Goal: Task Accomplishment & Management: Use online tool/utility

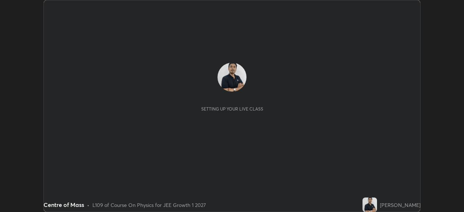
scroll to position [212, 464]
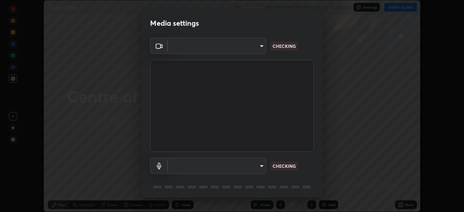
type input "6a58b21e3886260455e3a8f5b68a010b8d66c957dea9152d99a69134fe1af4a5"
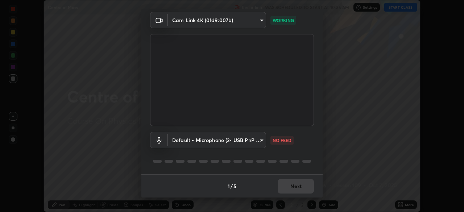
click at [253, 142] on body "Erase all Centre of Mass Recording WAS SCHEDULED TO START AT 10:35 AM Settings …" at bounding box center [232, 106] width 464 height 212
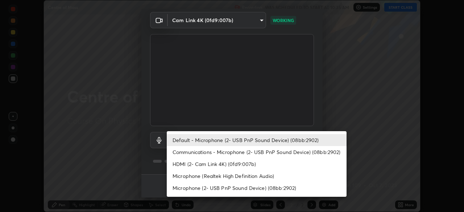
click at [249, 153] on li "Communications - Microphone (2- USB PnP Sound Device) (08bb:2902)" at bounding box center [257, 152] width 180 height 12
type input "communications"
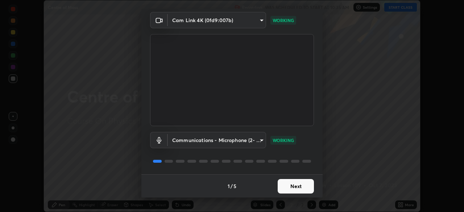
click at [297, 187] on button "Next" at bounding box center [296, 186] width 36 height 15
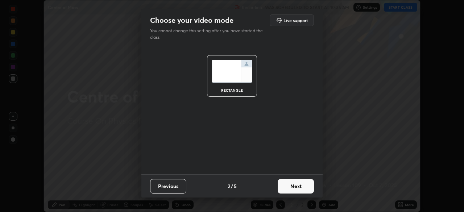
click at [301, 187] on button "Next" at bounding box center [296, 186] width 36 height 15
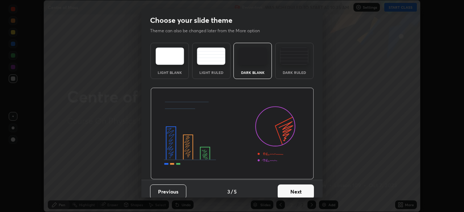
click at [304, 190] on button "Next" at bounding box center [296, 192] width 36 height 15
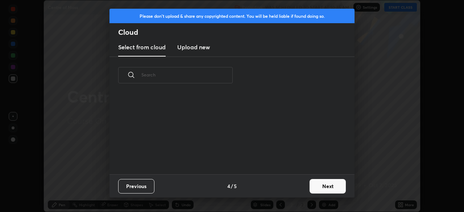
click at [325, 188] on button "Next" at bounding box center [328, 186] width 36 height 15
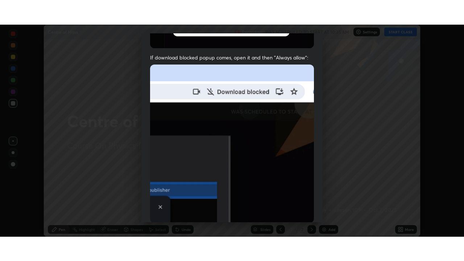
scroll to position [174, 0]
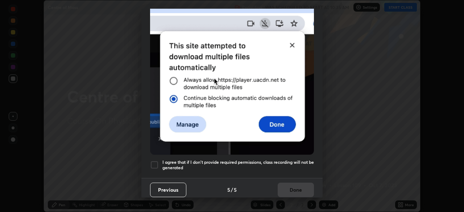
click at [157, 164] on div at bounding box center [154, 165] width 9 height 9
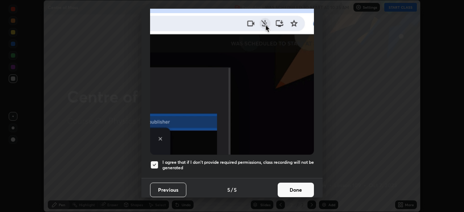
click at [289, 186] on button "Done" at bounding box center [296, 190] width 36 height 15
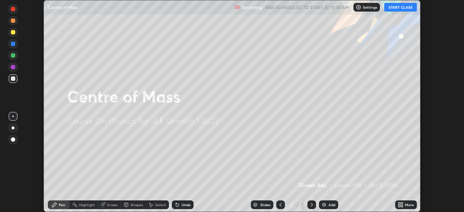
click at [405, 206] on div "More" at bounding box center [409, 205] width 9 height 4
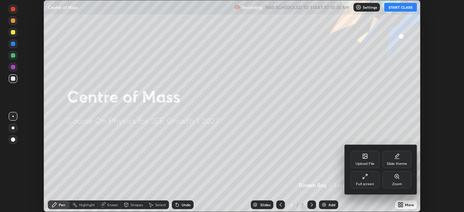
click at [371, 181] on div "Full screen" at bounding box center [365, 179] width 29 height 17
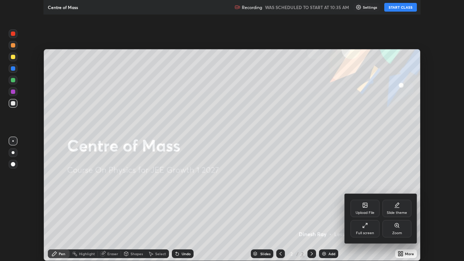
scroll to position [261, 464]
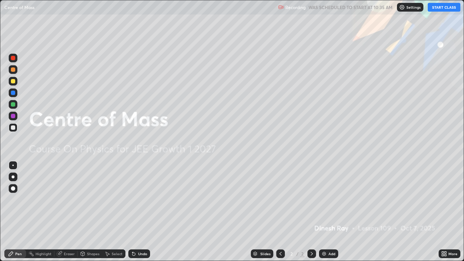
click at [443, 8] on button "START CLASS" at bounding box center [444, 7] width 33 height 9
click at [13, 177] on div at bounding box center [13, 177] width 3 height 3
click at [13, 81] on div at bounding box center [13, 81] width 4 height 4
click at [329, 212] on div "Add" at bounding box center [332, 254] width 7 height 4
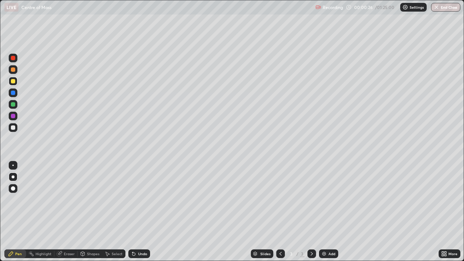
click at [14, 82] on div at bounding box center [13, 81] width 4 height 4
click at [13, 93] on div at bounding box center [13, 93] width 4 height 4
click at [143, 212] on div "Undo" at bounding box center [139, 253] width 22 height 9
click at [142, 212] on div "Undo" at bounding box center [142, 254] width 9 height 4
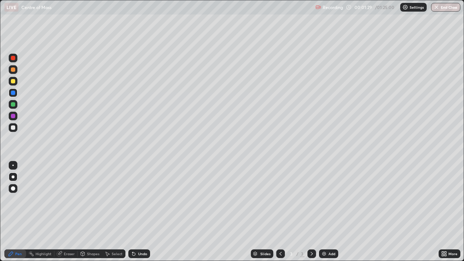
click at [13, 81] on div at bounding box center [13, 81] width 4 height 4
click at [133, 212] on icon at bounding box center [133, 254] width 3 height 3
click at [135, 212] on div "Undo" at bounding box center [139, 253] width 22 height 9
click at [133, 212] on icon at bounding box center [133, 254] width 3 height 3
click at [141, 212] on div "Undo" at bounding box center [139, 253] width 22 height 9
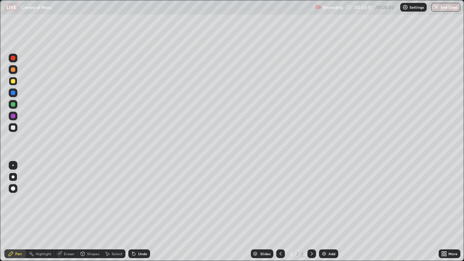
click at [140, 212] on div "Undo" at bounding box center [142, 254] width 9 height 4
click at [141, 212] on div "Undo" at bounding box center [142, 254] width 9 height 4
click at [329, 212] on div "Add" at bounding box center [328, 253] width 19 height 9
click at [16, 81] on div at bounding box center [13, 81] width 9 height 9
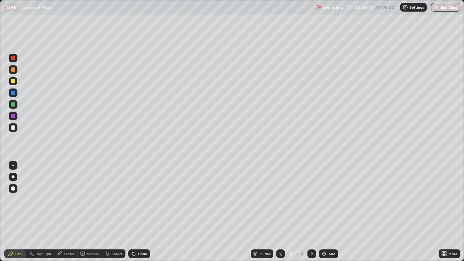
click at [16, 127] on div at bounding box center [13, 127] width 9 height 9
click at [138, 212] on div "Undo" at bounding box center [142, 254] width 9 height 4
click at [138, 212] on div "Undo" at bounding box center [137, 254] width 25 height 15
click at [144, 212] on div "Undo" at bounding box center [139, 253] width 22 height 9
click at [11, 82] on div at bounding box center [13, 81] width 4 height 4
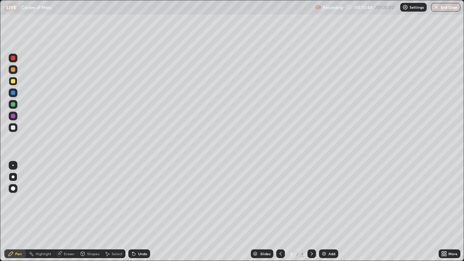
click at [146, 212] on div "Undo" at bounding box center [139, 253] width 22 height 9
click at [142, 212] on div "Undo" at bounding box center [142, 254] width 9 height 4
click at [140, 212] on div "Undo" at bounding box center [142, 254] width 9 height 4
click at [12, 93] on div at bounding box center [13, 93] width 4 height 4
click at [14, 81] on div at bounding box center [13, 81] width 4 height 4
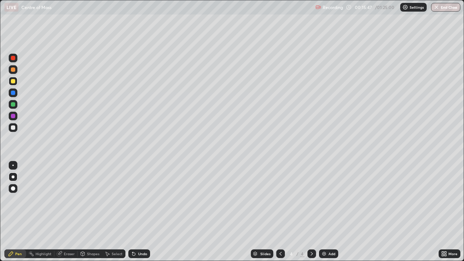
click at [324, 212] on img at bounding box center [324, 254] width 6 height 6
click at [14, 71] on div at bounding box center [13, 69] width 4 height 4
click at [13, 69] on div at bounding box center [13, 69] width 4 height 4
click at [16, 90] on div at bounding box center [13, 92] width 9 height 9
click at [88, 212] on div "Shapes" at bounding box center [93, 254] width 12 height 4
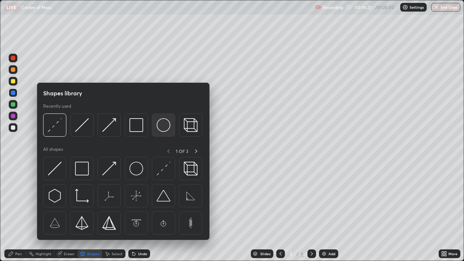
click at [164, 127] on img at bounding box center [164, 125] width 14 height 14
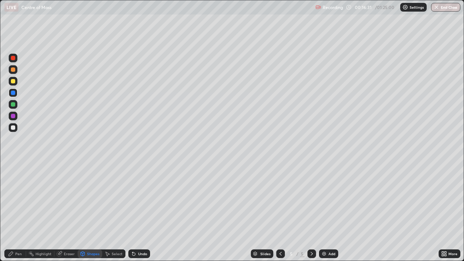
click at [92, 212] on div "Shapes" at bounding box center [93, 254] width 12 height 4
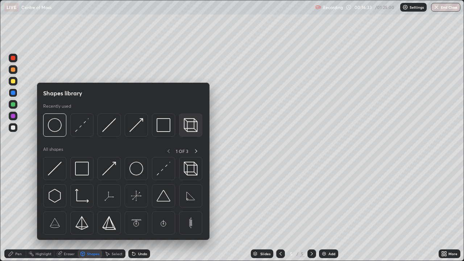
click at [190, 125] on img at bounding box center [191, 125] width 14 height 14
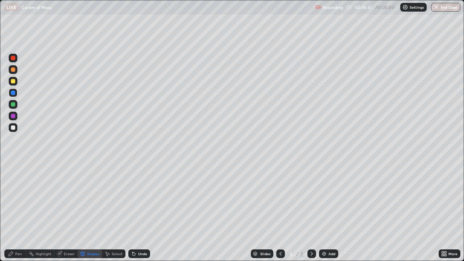
click at [16, 83] on div at bounding box center [13, 81] width 9 height 9
click at [14, 212] on div "Pen" at bounding box center [15, 253] width 22 height 9
click at [14, 90] on div at bounding box center [13, 92] width 9 height 9
click at [14, 83] on div at bounding box center [13, 81] width 4 height 4
click at [89, 212] on div "Shapes" at bounding box center [90, 253] width 25 height 9
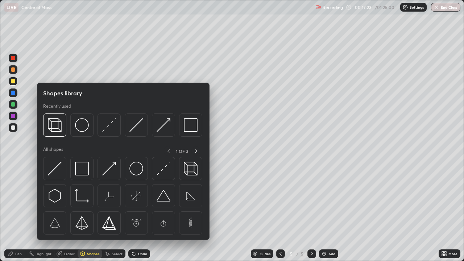
click at [82, 173] on img at bounding box center [82, 169] width 14 height 14
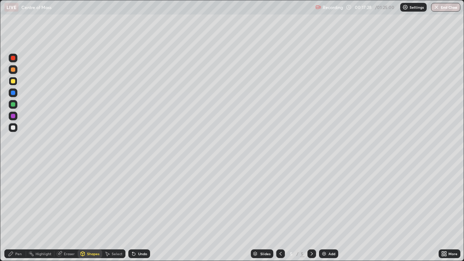
click at [15, 212] on div "Pen" at bounding box center [15, 253] width 22 height 9
click at [15, 106] on div at bounding box center [13, 104] width 9 height 9
click at [331, 212] on div "Add" at bounding box center [332, 254] width 7 height 4
click at [14, 70] on div at bounding box center [13, 69] width 4 height 4
click at [16, 126] on div at bounding box center [13, 127] width 9 height 9
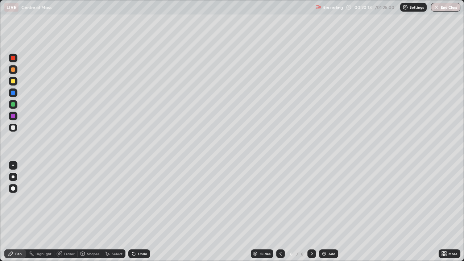
click at [13, 127] on div at bounding box center [13, 127] width 4 height 4
click at [14, 82] on div at bounding box center [13, 81] width 4 height 4
click at [12, 93] on div at bounding box center [13, 93] width 4 height 4
click at [16, 84] on div at bounding box center [13, 81] width 9 height 9
click at [139, 212] on div "Undo" at bounding box center [142, 254] width 9 height 4
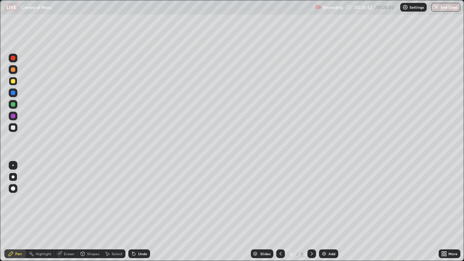
click at [146, 212] on div "Undo" at bounding box center [142, 254] width 9 height 4
click at [324, 212] on img at bounding box center [324, 254] width 6 height 6
click at [139, 212] on div "Undo" at bounding box center [142, 254] width 9 height 4
click at [17, 93] on div at bounding box center [13, 92] width 9 height 9
click at [13, 106] on div at bounding box center [13, 104] width 4 height 4
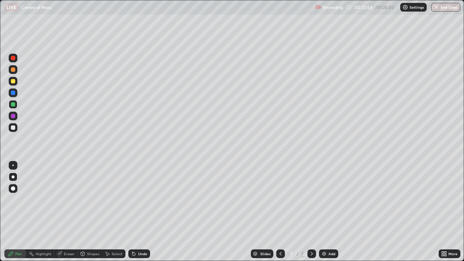
click at [149, 212] on div "Undo" at bounding box center [139, 253] width 22 height 9
click at [12, 82] on div at bounding box center [13, 81] width 4 height 4
click at [326, 212] on img at bounding box center [324, 254] width 6 height 6
click at [136, 212] on div "Undo" at bounding box center [139, 253] width 22 height 9
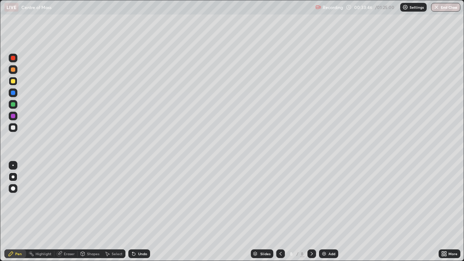
click at [15, 129] on div at bounding box center [13, 127] width 4 height 4
click at [12, 80] on div at bounding box center [13, 81] width 4 height 4
click at [15, 93] on div at bounding box center [13, 93] width 4 height 4
click at [139, 212] on div "Undo" at bounding box center [139, 253] width 22 height 9
click at [141, 212] on div "Undo" at bounding box center [139, 253] width 22 height 9
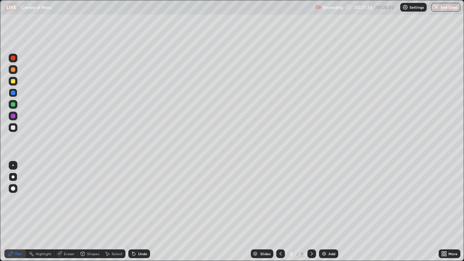
click at [143, 212] on div "Undo" at bounding box center [142, 254] width 9 height 4
click at [141, 212] on div "Undo" at bounding box center [142, 254] width 9 height 4
click at [139, 212] on div "Undo" at bounding box center [139, 253] width 22 height 9
click at [136, 212] on div "Undo" at bounding box center [139, 253] width 22 height 9
click at [144, 212] on div "Undo" at bounding box center [139, 253] width 22 height 9
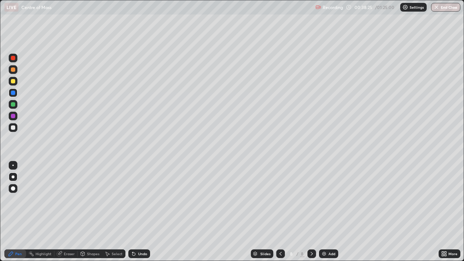
click at [14, 84] on div at bounding box center [13, 81] width 9 height 9
click at [16, 96] on div at bounding box center [13, 92] width 9 height 9
click at [141, 212] on div "Undo" at bounding box center [142, 254] width 9 height 4
click at [324, 212] on img at bounding box center [324, 254] width 6 height 6
click at [280, 212] on icon at bounding box center [281, 254] width 6 height 6
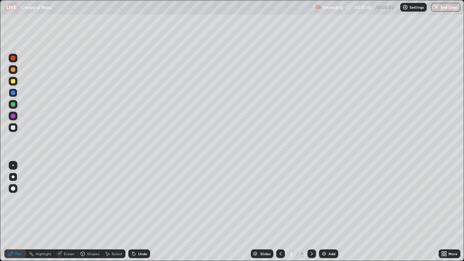
click at [310, 212] on icon at bounding box center [312, 254] width 6 height 6
click at [280, 212] on icon at bounding box center [281, 254] width 2 height 4
click at [311, 212] on icon at bounding box center [312, 254] width 2 height 4
click at [16, 80] on div at bounding box center [13, 81] width 9 height 9
click at [14, 104] on div at bounding box center [13, 104] width 4 height 4
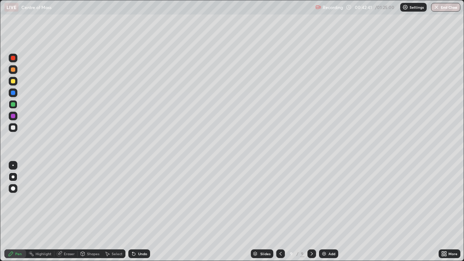
click at [11, 81] on div at bounding box center [13, 81] width 4 height 4
click at [276, 212] on div at bounding box center [280, 253] width 9 height 9
click at [310, 212] on icon at bounding box center [312, 254] width 6 height 6
click at [324, 212] on img at bounding box center [324, 254] width 6 height 6
click at [13, 81] on div at bounding box center [13, 81] width 4 height 4
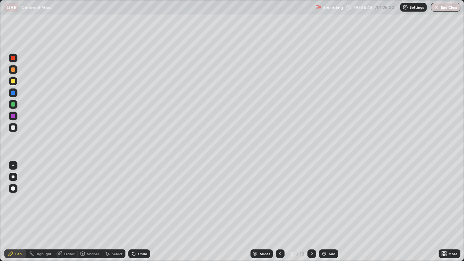
click at [145, 212] on div "Undo" at bounding box center [139, 253] width 22 height 9
click at [12, 94] on div at bounding box center [13, 93] width 4 height 4
click at [70, 212] on div "Eraser" at bounding box center [69, 254] width 11 height 4
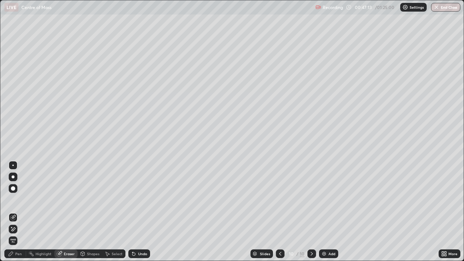
click at [19, 212] on div "Pen" at bounding box center [18, 254] width 7 height 4
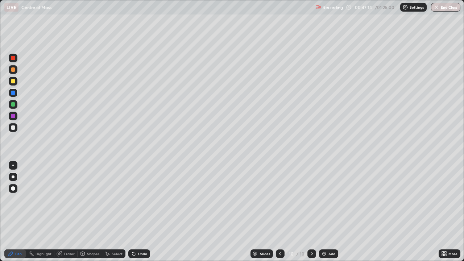
click at [15, 129] on div at bounding box center [13, 127] width 9 height 9
click at [15, 83] on div at bounding box center [13, 81] width 4 height 4
click at [17, 127] on div at bounding box center [13, 127] width 9 height 9
click at [148, 212] on div "Undo" at bounding box center [139, 253] width 22 height 9
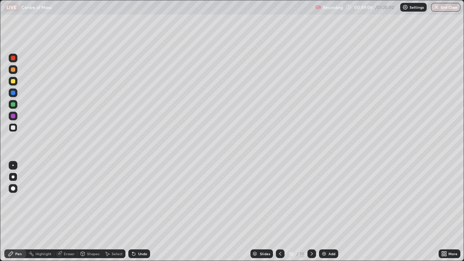
click at [13, 83] on div at bounding box center [13, 81] width 4 height 4
click at [13, 104] on div at bounding box center [13, 104] width 4 height 4
click at [135, 212] on icon at bounding box center [134, 254] width 6 height 6
click at [134, 212] on icon at bounding box center [134, 254] width 6 height 6
click at [136, 212] on div "Undo" at bounding box center [139, 253] width 22 height 9
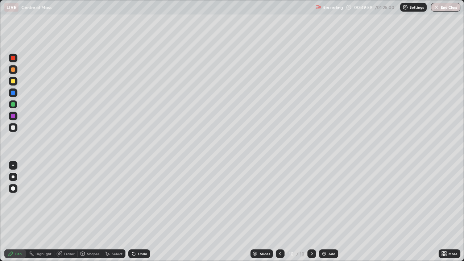
click at [13, 128] on div at bounding box center [13, 127] width 4 height 4
click at [13, 82] on div at bounding box center [13, 81] width 4 height 4
click at [324, 212] on img at bounding box center [324, 254] width 6 height 6
click at [280, 212] on icon at bounding box center [281, 254] width 2 height 4
click at [310, 212] on icon at bounding box center [312, 254] width 6 height 6
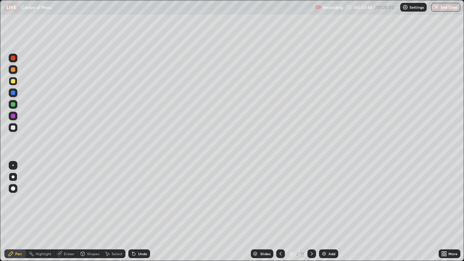
click at [279, 212] on icon at bounding box center [281, 254] width 6 height 6
click at [311, 212] on icon at bounding box center [312, 254] width 6 height 6
click at [280, 212] on icon at bounding box center [281, 254] width 6 height 6
click at [310, 212] on icon at bounding box center [312, 254] width 6 height 6
click at [143, 212] on div "Undo" at bounding box center [142, 254] width 9 height 4
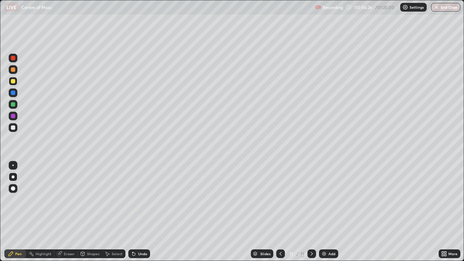
click at [145, 212] on div "Undo" at bounding box center [139, 253] width 22 height 9
click at [146, 212] on div "Undo" at bounding box center [139, 253] width 22 height 9
click at [144, 212] on div "Undo" at bounding box center [139, 253] width 22 height 9
click at [145, 212] on div "Undo" at bounding box center [139, 253] width 22 height 9
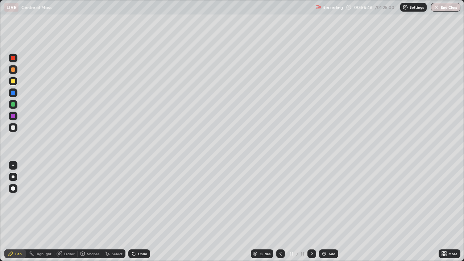
click at [282, 212] on icon at bounding box center [281, 254] width 6 height 6
click at [311, 212] on icon at bounding box center [312, 254] width 6 height 6
click at [326, 212] on div "Add" at bounding box center [328, 253] width 19 height 9
click at [279, 212] on icon at bounding box center [281, 254] width 6 height 6
click at [312, 212] on icon at bounding box center [312, 254] width 6 height 6
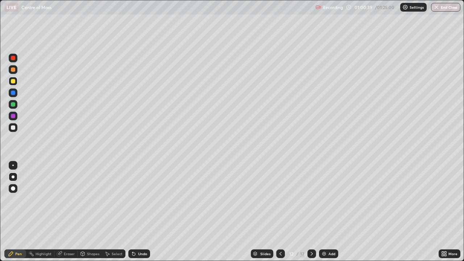
click at [16, 127] on div at bounding box center [13, 127] width 9 height 9
click at [141, 212] on div "Undo" at bounding box center [142, 254] width 9 height 4
click at [16, 94] on div at bounding box center [13, 92] width 9 height 9
click at [13, 70] on div at bounding box center [13, 69] width 4 height 4
click at [15, 127] on div at bounding box center [13, 127] width 4 height 4
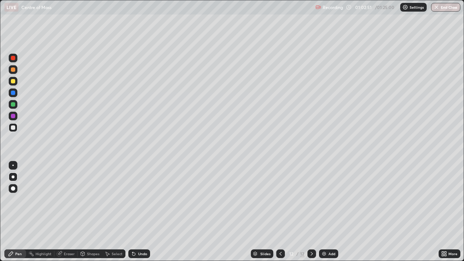
click at [144, 212] on div "Undo" at bounding box center [139, 253] width 22 height 9
click at [143, 212] on div "Undo" at bounding box center [137, 254] width 25 height 15
click at [143, 212] on div "Undo" at bounding box center [139, 253] width 22 height 9
click at [140, 212] on div "Undo" at bounding box center [142, 254] width 9 height 4
click at [138, 212] on div "Undo" at bounding box center [142, 254] width 9 height 4
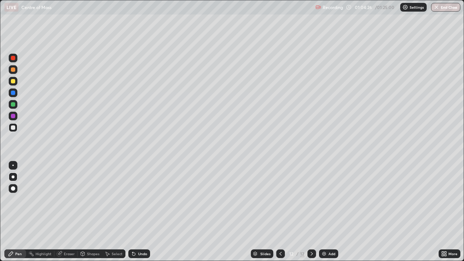
click at [138, 212] on div "Undo" at bounding box center [142, 254] width 9 height 4
click at [139, 212] on div "Undo" at bounding box center [139, 253] width 22 height 9
click at [145, 212] on div "Undo" at bounding box center [139, 253] width 22 height 9
click at [143, 212] on div "Undo" at bounding box center [139, 253] width 22 height 9
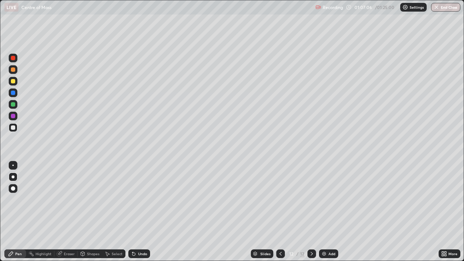
click at [331, 212] on div "Add" at bounding box center [332, 254] width 7 height 4
click at [14, 81] on div at bounding box center [13, 81] width 4 height 4
click at [16, 127] on div at bounding box center [13, 127] width 9 height 9
click at [13, 82] on div at bounding box center [13, 81] width 4 height 4
click at [145, 212] on div "Undo" at bounding box center [142, 254] width 9 height 4
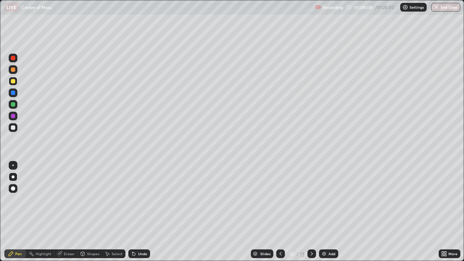
click at [145, 212] on div "Undo" at bounding box center [139, 253] width 22 height 9
click at [141, 212] on div "Undo" at bounding box center [142, 254] width 9 height 4
click at [142, 212] on div "Undo" at bounding box center [142, 254] width 9 height 4
click at [15, 78] on div at bounding box center [13, 81] width 9 height 9
click at [14, 104] on div at bounding box center [13, 104] width 4 height 4
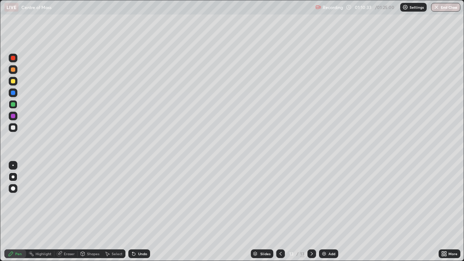
click at [328, 212] on div "Add" at bounding box center [328, 253] width 19 height 9
click at [14, 82] on div at bounding box center [13, 81] width 4 height 4
click at [13, 127] on div at bounding box center [13, 127] width 4 height 4
click at [19, 121] on div "Erase all" at bounding box center [12, 131] width 17 height 232
click at [16, 104] on div at bounding box center [13, 104] width 9 height 9
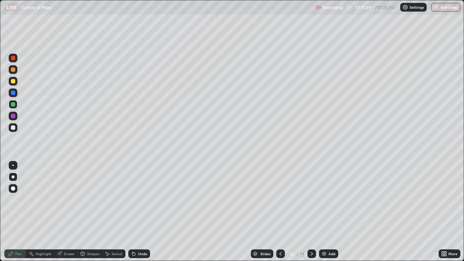
click at [15, 82] on div at bounding box center [13, 81] width 4 height 4
click at [145, 212] on div "Undo" at bounding box center [139, 253] width 22 height 9
click at [144, 212] on div "Undo" at bounding box center [139, 253] width 22 height 9
click at [13, 93] on div at bounding box center [13, 93] width 4 height 4
click at [11, 104] on div at bounding box center [13, 104] width 4 height 4
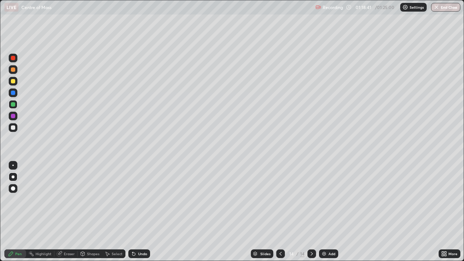
click at [445, 7] on button "End Class" at bounding box center [445, 7] width 29 height 9
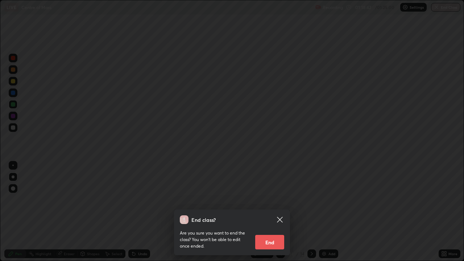
click at [269, 212] on button "End" at bounding box center [269, 242] width 29 height 15
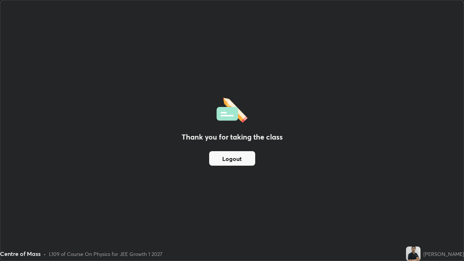
click at [218, 160] on button "Logout" at bounding box center [232, 158] width 46 height 15
